Goal: Task Accomplishment & Management: Manage account settings

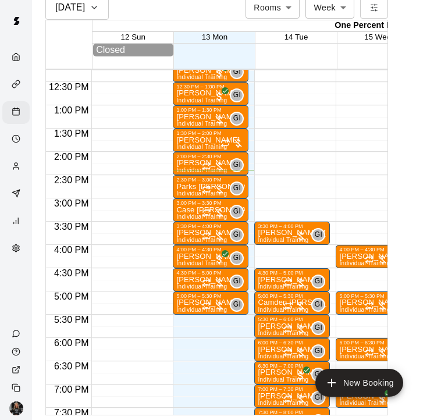
scroll to position [594, 0]
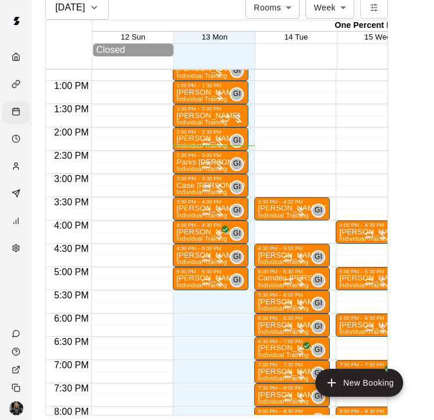
click at [142, 179] on div at bounding box center [129, 34] width 76 height 1117
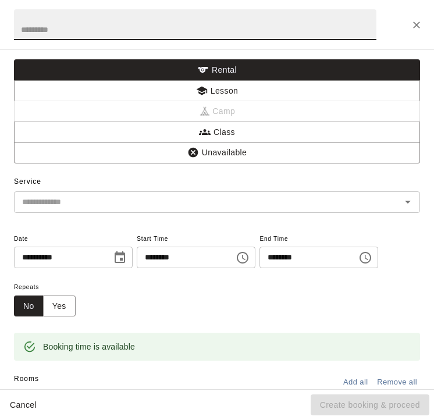
click at [419, 31] on button "Close" at bounding box center [416, 25] width 21 height 21
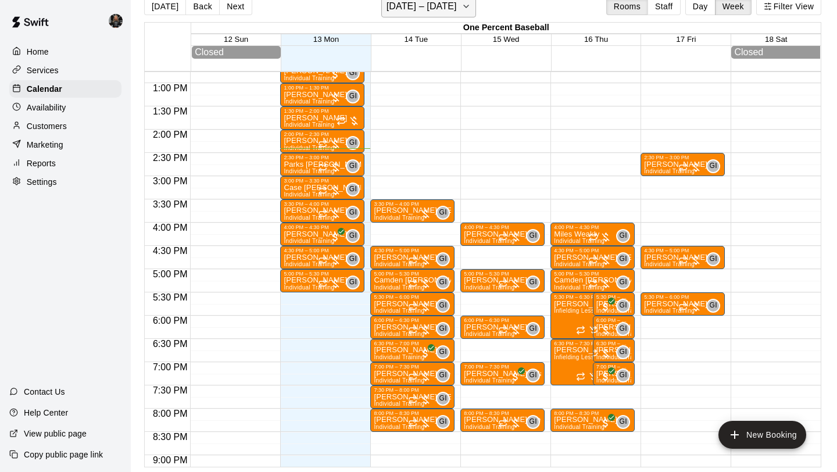
click at [426, 12] on h6 "[DATE] – [DATE]" at bounding box center [422, 6] width 70 height 16
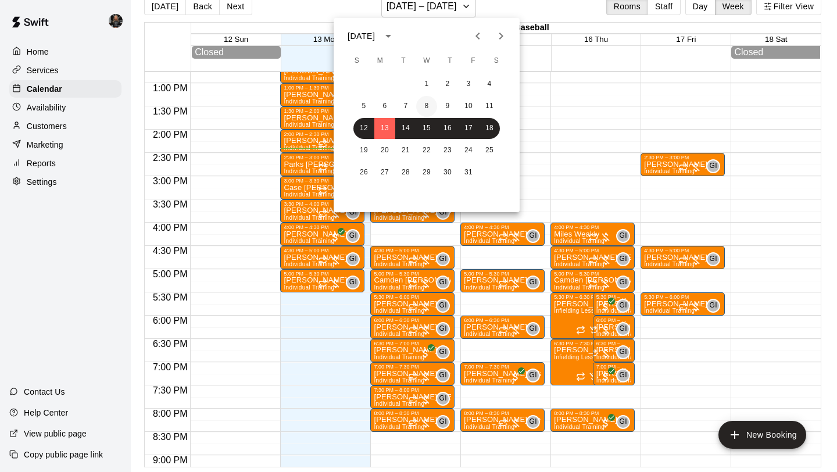
click at [425, 109] on button "8" at bounding box center [426, 106] width 21 height 21
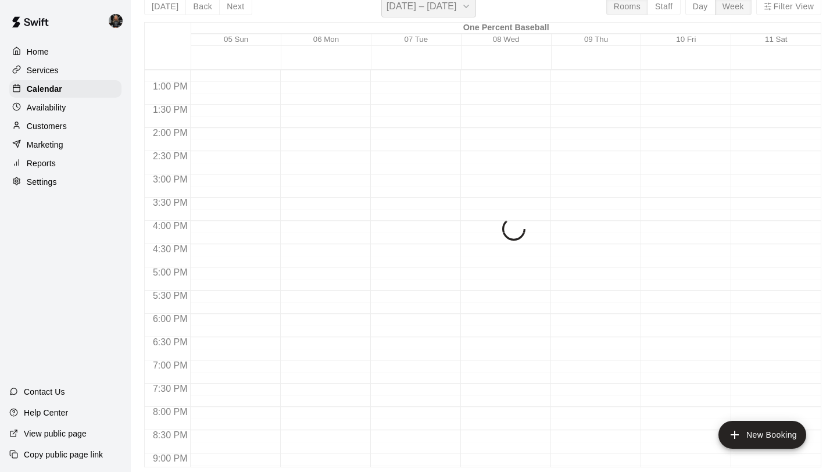
scroll to position [14, 0]
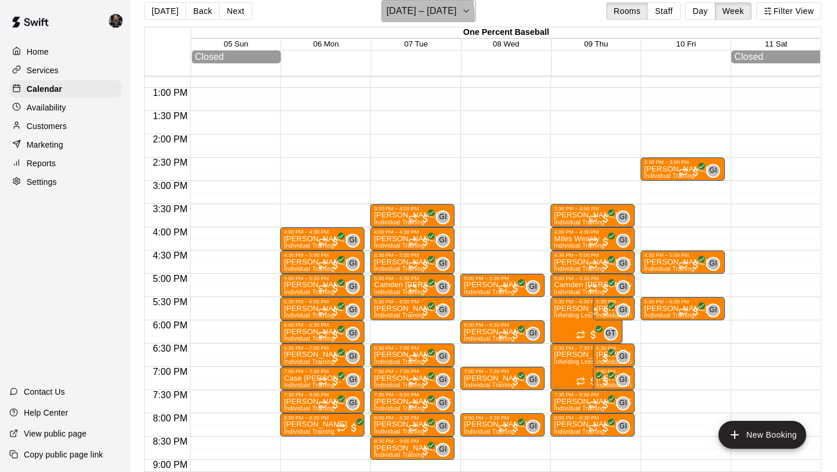
click at [393, 17] on h6 "[DATE] – [DATE]" at bounding box center [422, 11] width 70 height 16
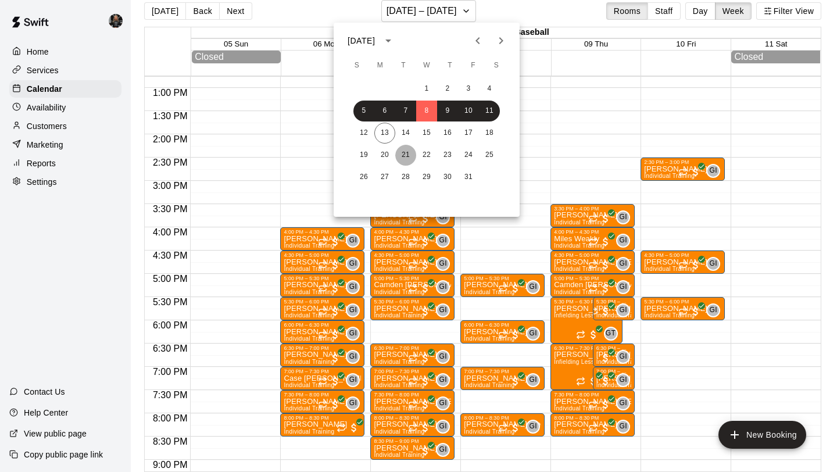
click at [413, 156] on button "21" at bounding box center [405, 155] width 21 height 21
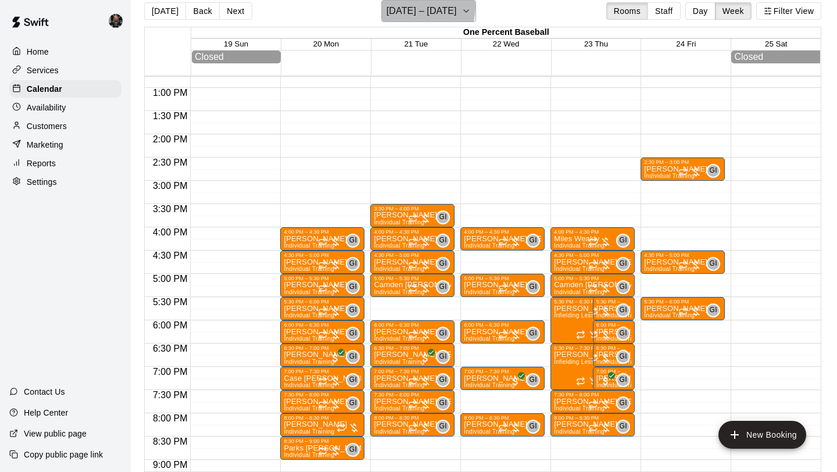
click at [411, 6] on h6 "[DATE] – [DATE]" at bounding box center [422, 11] width 70 height 16
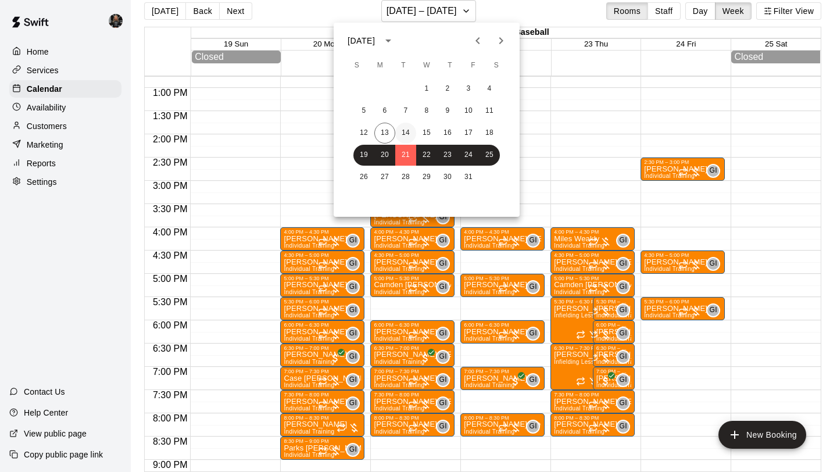
click at [407, 134] on button "14" at bounding box center [405, 133] width 21 height 21
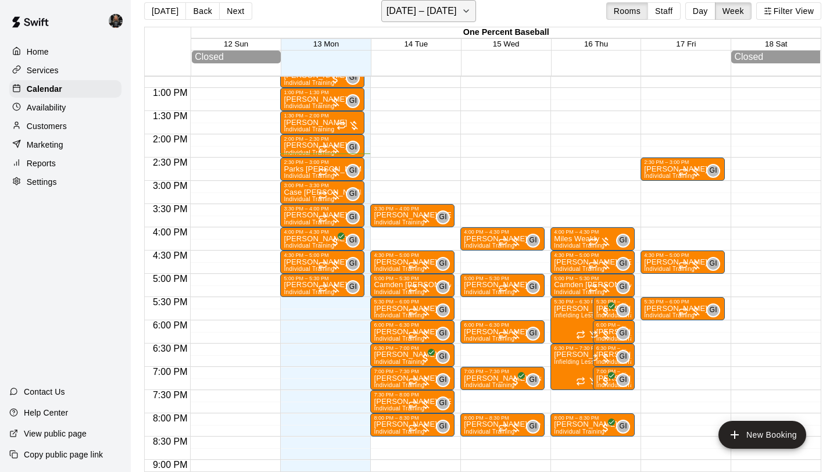
click at [419, 15] on h6 "[DATE] – [DATE]" at bounding box center [422, 11] width 70 height 16
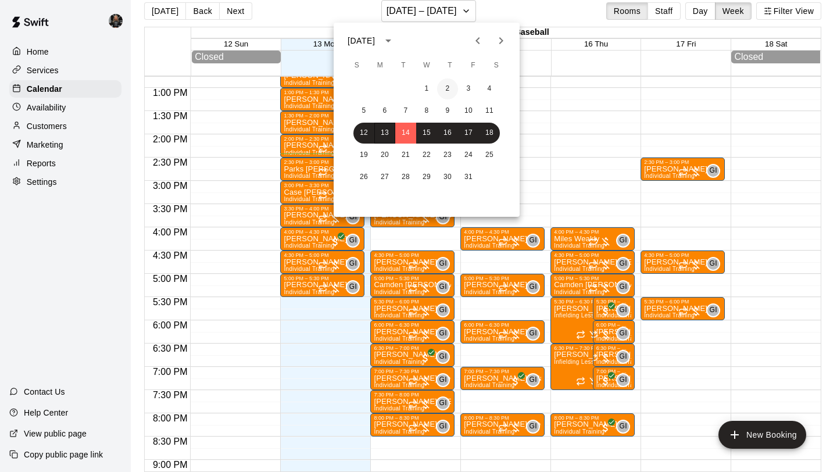
click at [437, 91] on button "2" at bounding box center [447, 89] width 21 height 21
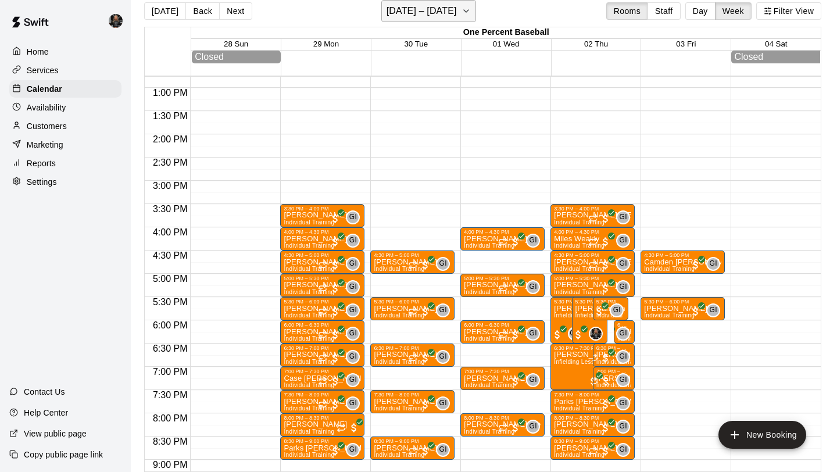
click at [397, 9] on h6 "[DATE] – [DATE]" at bounding box center [422, 11] width 70 height 16
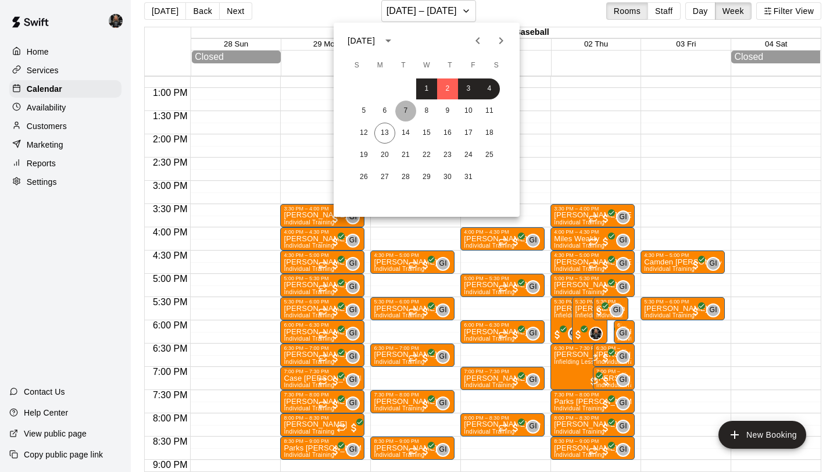
click at [408, 109] on button "7" at bounding box center [405, 111] width 21 height 21
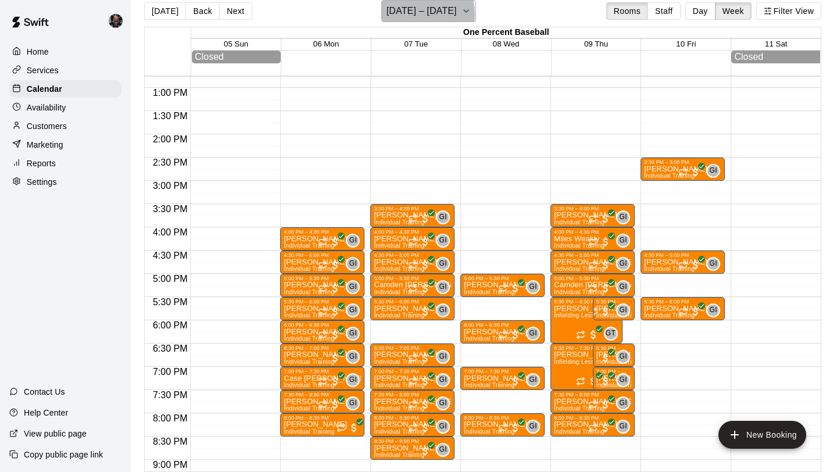
click at [413, 15] on h6 "[DATE] – [DATE]" at bounding box center [422, 11] width 70 height 16
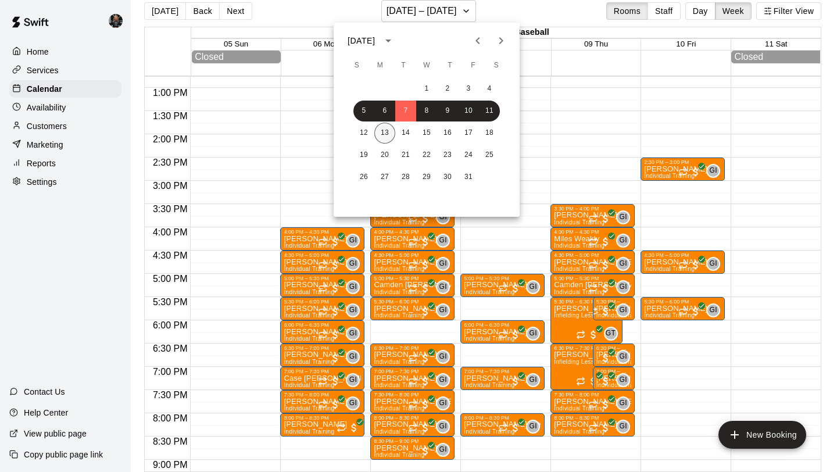
click at [388, 135] on button "13" at bounding box center [385, 133] width 21 height 21
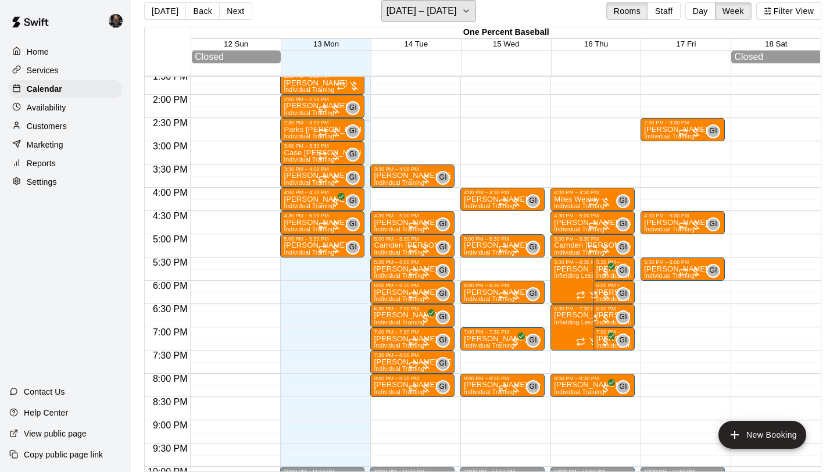
scroll to position [637, 0]
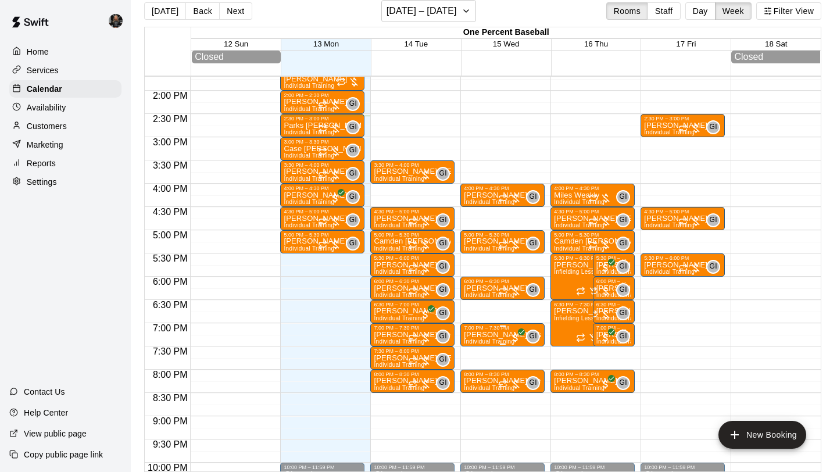
click at [509, 335] on p "[PERSON_NAME] Villa" at bounding box center [502, 335] width 77 height 0
click at [475, 376] on img "edit" at bounding box center [476, 375] width 13 height 13
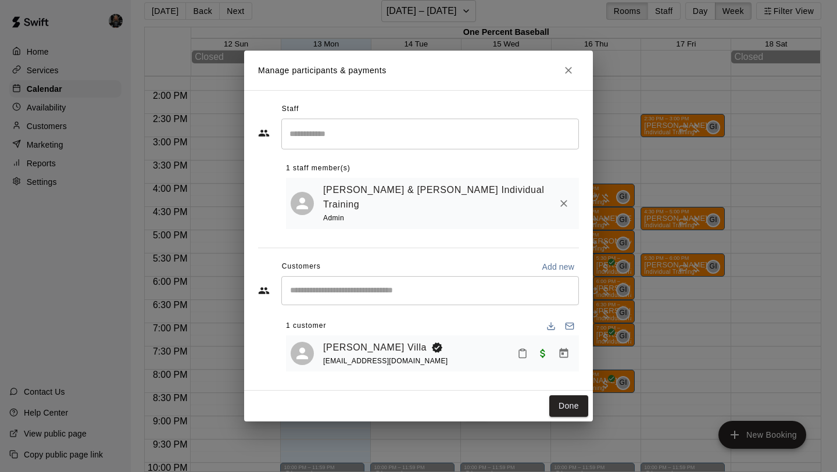
click at [574, 76] on icon "Close" at bounding box center [569, 71] width 12 height 12
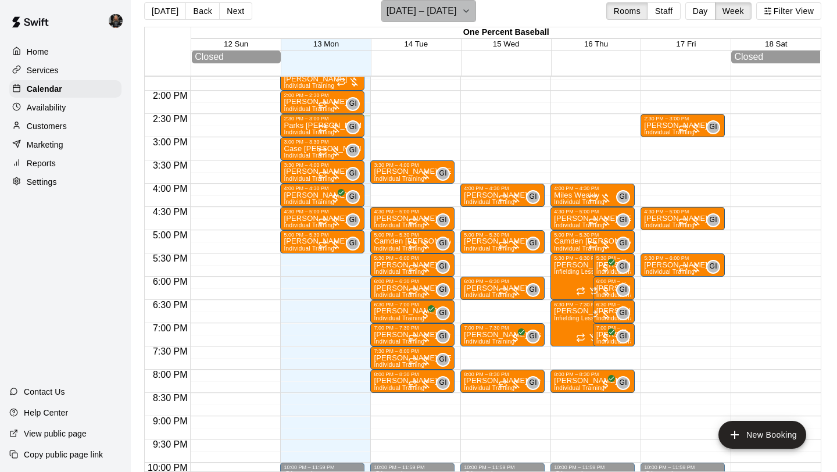
click at [441, 16] on h6 "[DATE] – [DATE]" at bounding box center [422, 11] width 70 height 16
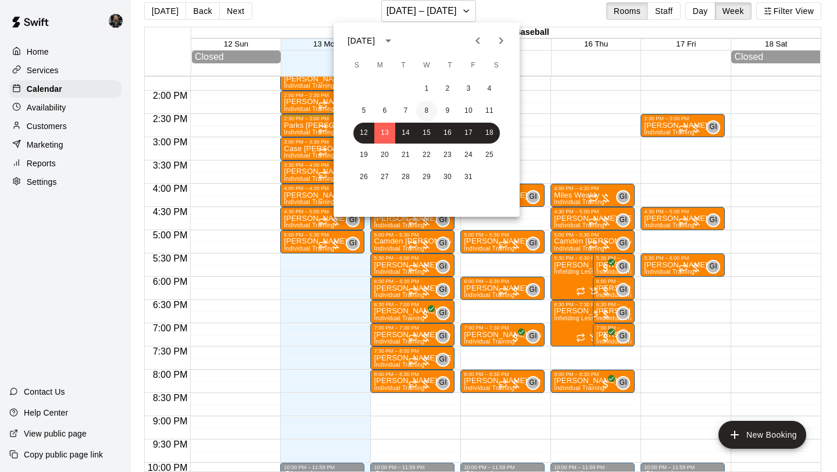
click at [426, 105] on button "8" at bounding box center [426, 111] width 21 height 21
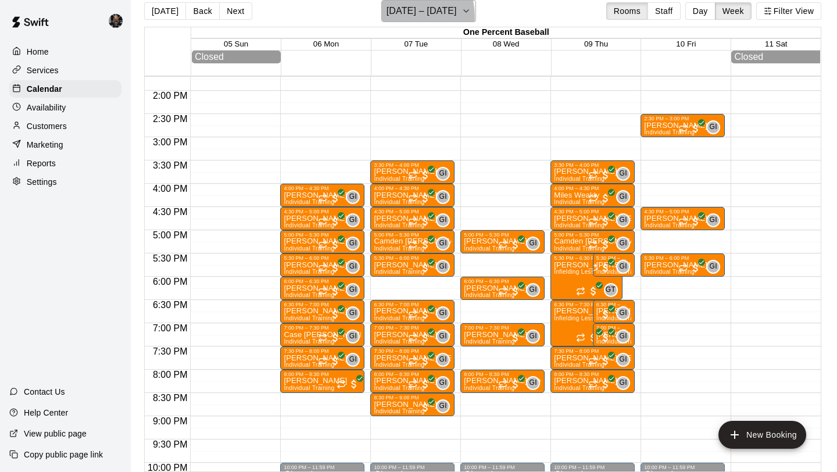
click at [403, 17] on h6 "[DATE] – [DATE]" at bounding box center [422, 11] width 70 height 16
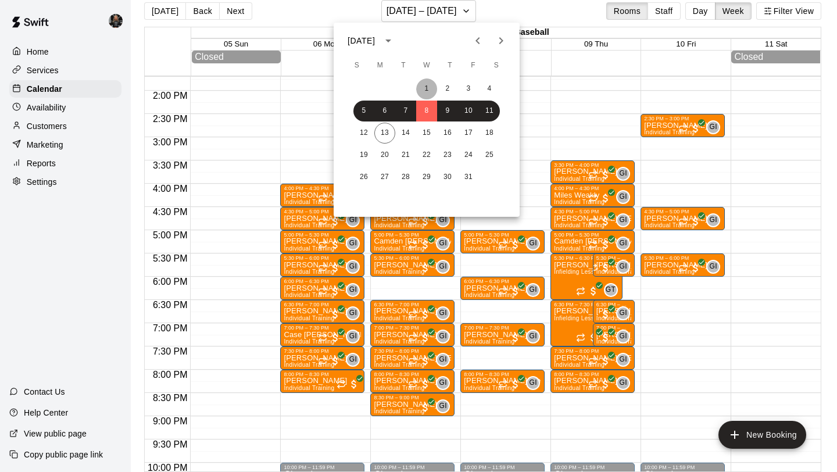
click at [430, 88] on button "1" at bounding box center [426, 89] width 21 height 21
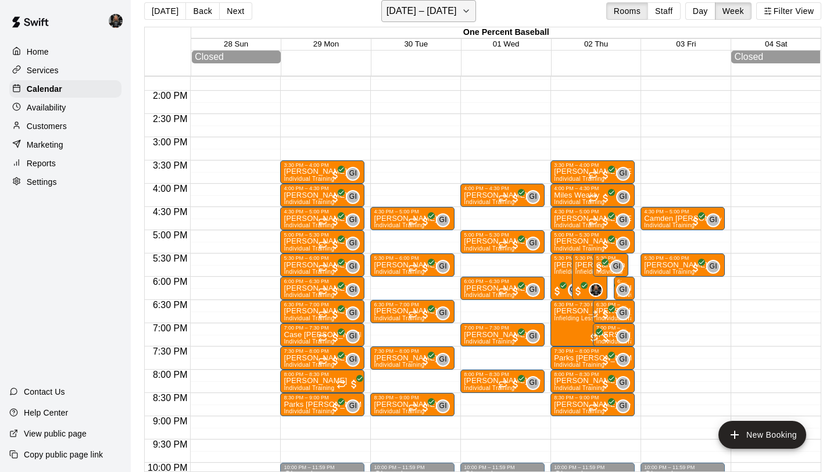
click at [434, 13] on h6 "[DATE] – [DATE]" at bounding box center [422, 11] width 70 height 16
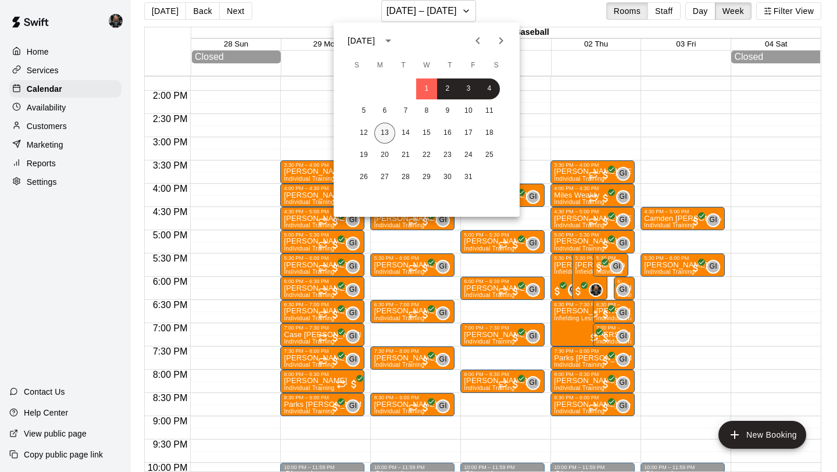
click at [387, 136] on button "13" at bounding box center [385, 133] width 21 height 21
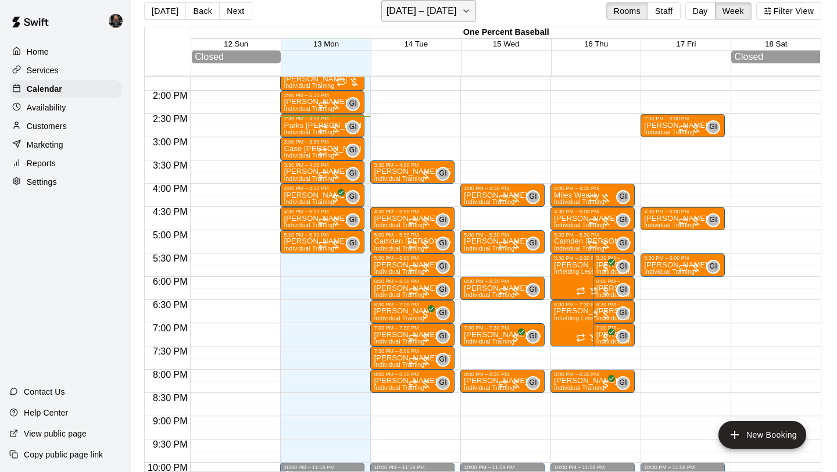
click at [416, 17] on h6 "[DATE] – [DATE]" at bounding box center [422, 11] width 70 height 16
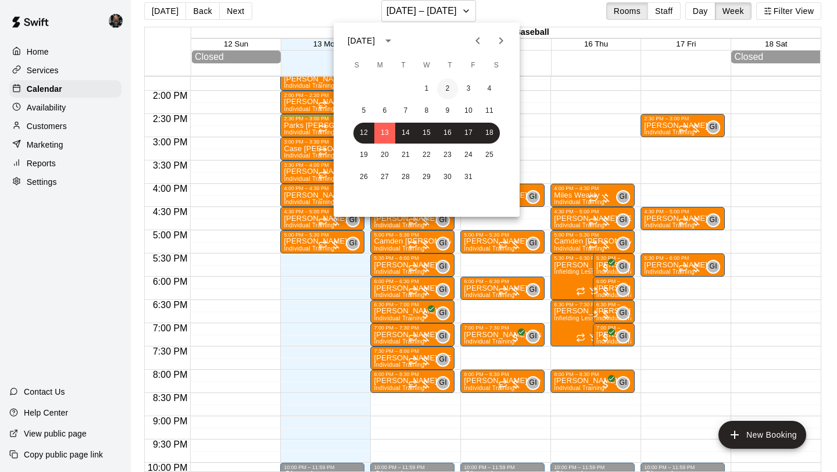
click at [438, 91] on button "2" at bounding box center [447, 89] width 21 height 21
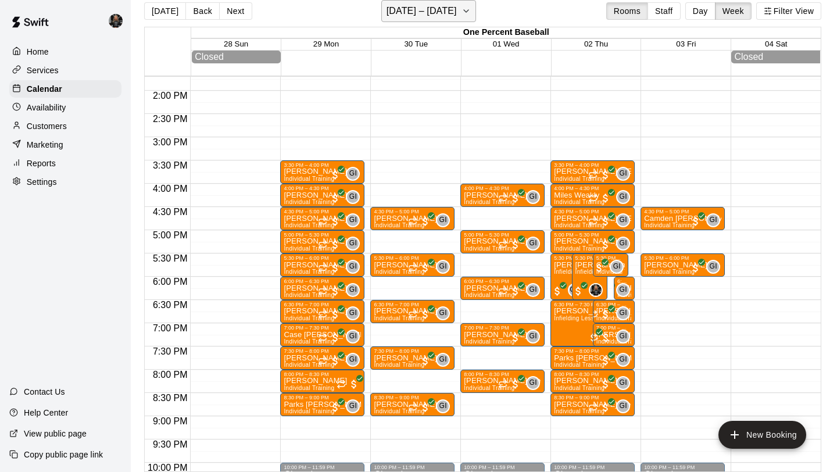
click at [411, 13] on h6 "[DATE] – [DATE]" at bounding box center [422, 11] width 70 height 16
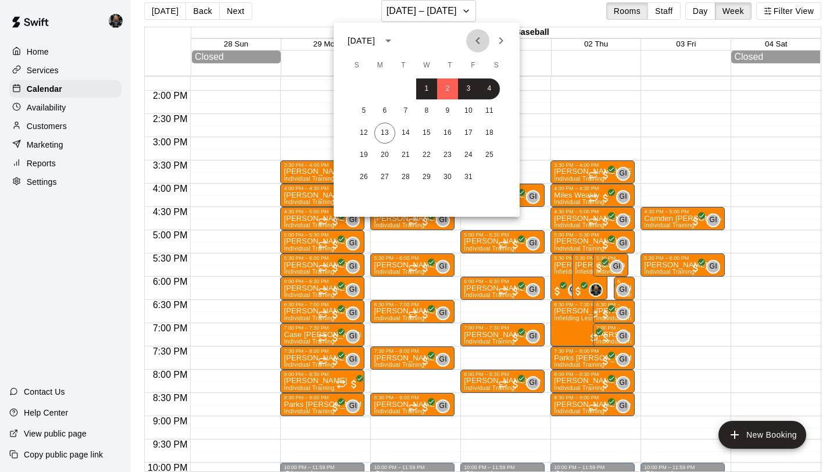
click at [478, 34] on icon "Previous month" at bounding box center [478, 41] width 14 height 14
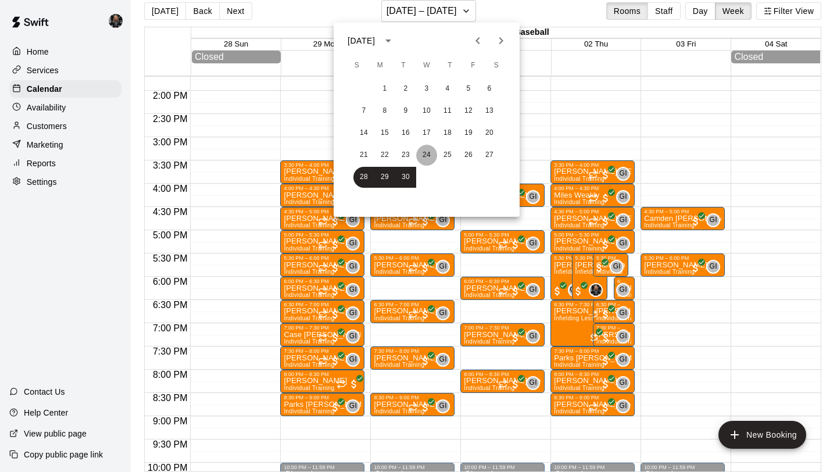
click at [426, 158] on button "24" at bounding box center [426, 155] width 21 height 21
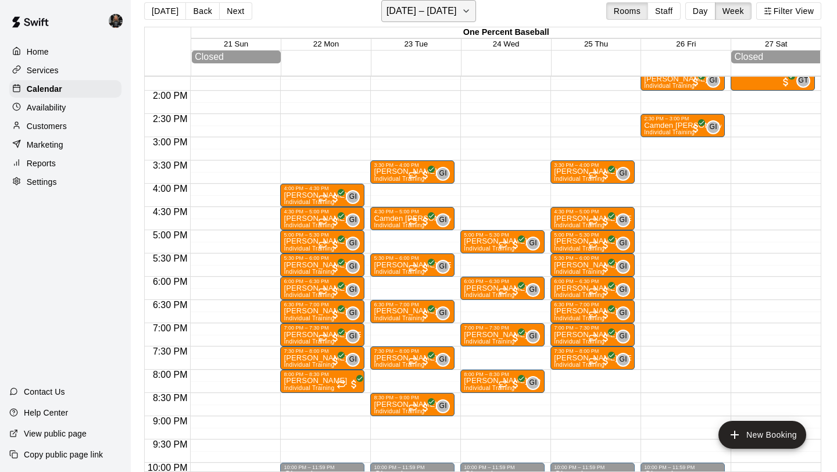
click at [440, 15] on h6 "[DATE] – [DATE]" at bounding box center [422, 11] width 70 height 16
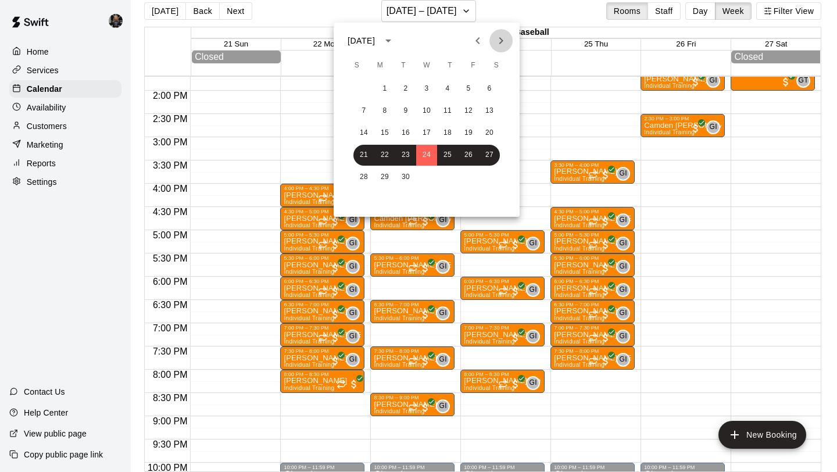
click at [507, 40] on icon "Next month" at bounding box center [501, 41] width 14 height 14
click at [507, 39] on icon "Next month" at bounding box center [501, 41] width 14 height 14
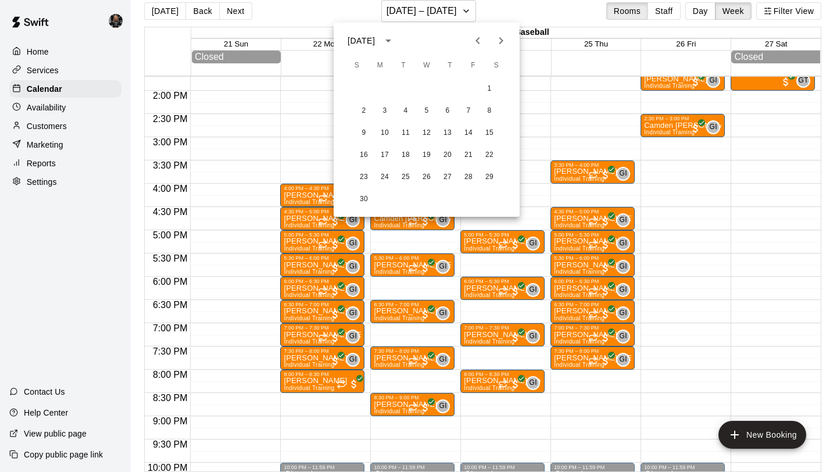
click at [473, 41] on icon "Previous month" at bounding box center [478, 41] width 14 height 14
click at [394, 132] on button "13" at bounding box center [385, 133] width 21 height 21
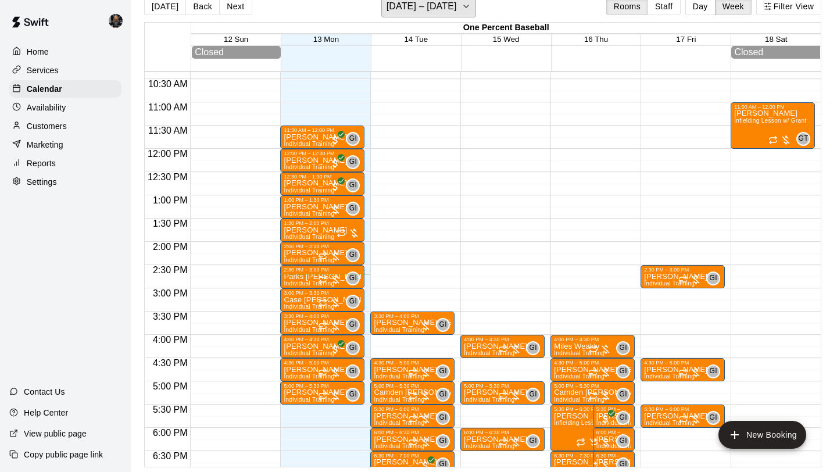
scroll to position [496, 0]
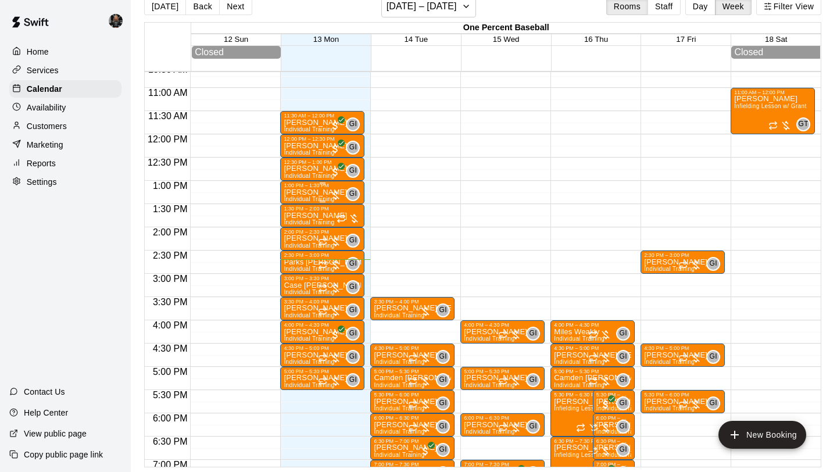
click at [304, 199] on span "Individual Training" at bounding box center [309, 199] width 51 height 6
click at [293, 239] on img "edit" at bounding box center [296, 236] width 13 height 13
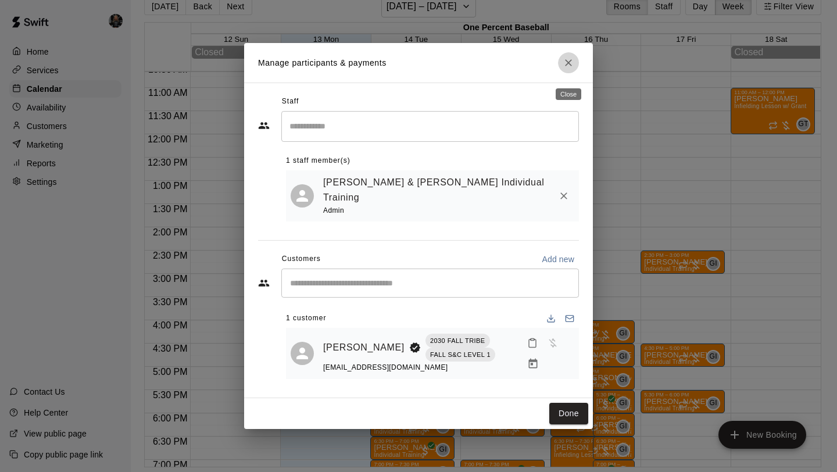
click at [571, 64] on icon "Close" at bounding box center [569, 63] width 12 height 12
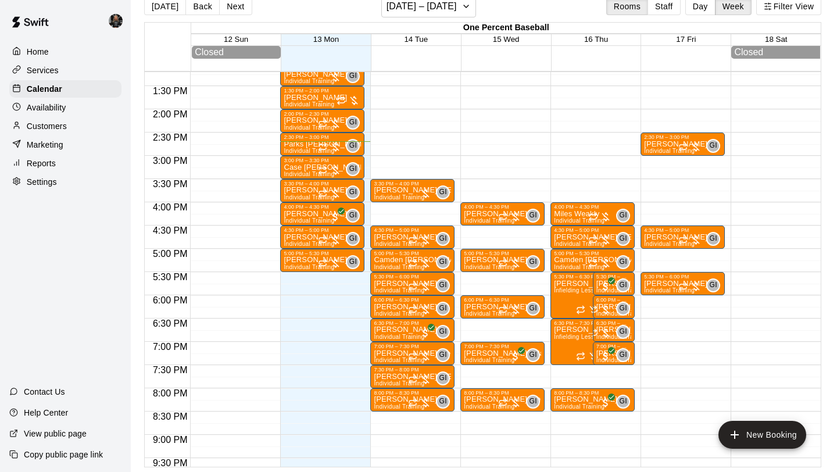
scroll to position [612, 0]
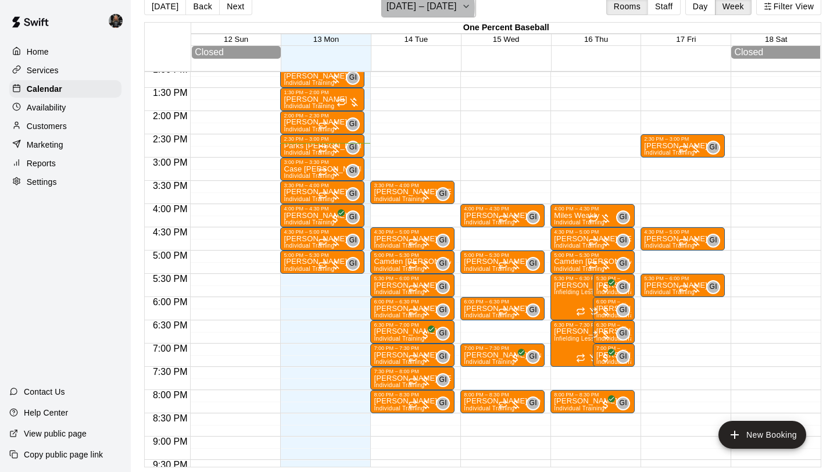
click at [418, 8] on h6 "[DATE] – [DATE]" at bounding box center [422, 6] width 70 height 16
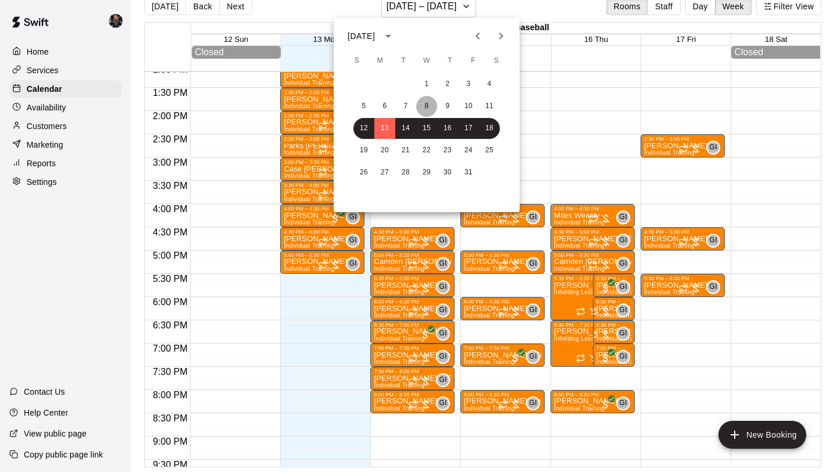
click at [431, 106] on button "8" at bounding box center [426, 106] width 21 height 21
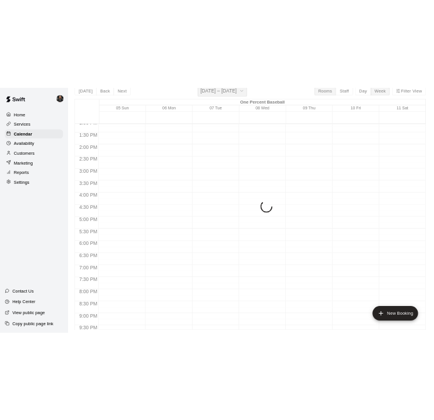
scroll to position [14, 0]
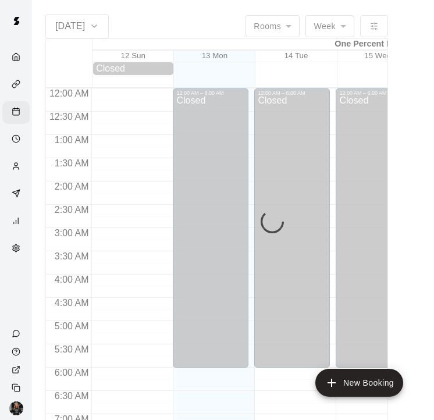
scroll to position [687, 0]
